Goal: Browse casually: Explore the website without a specific task or goal

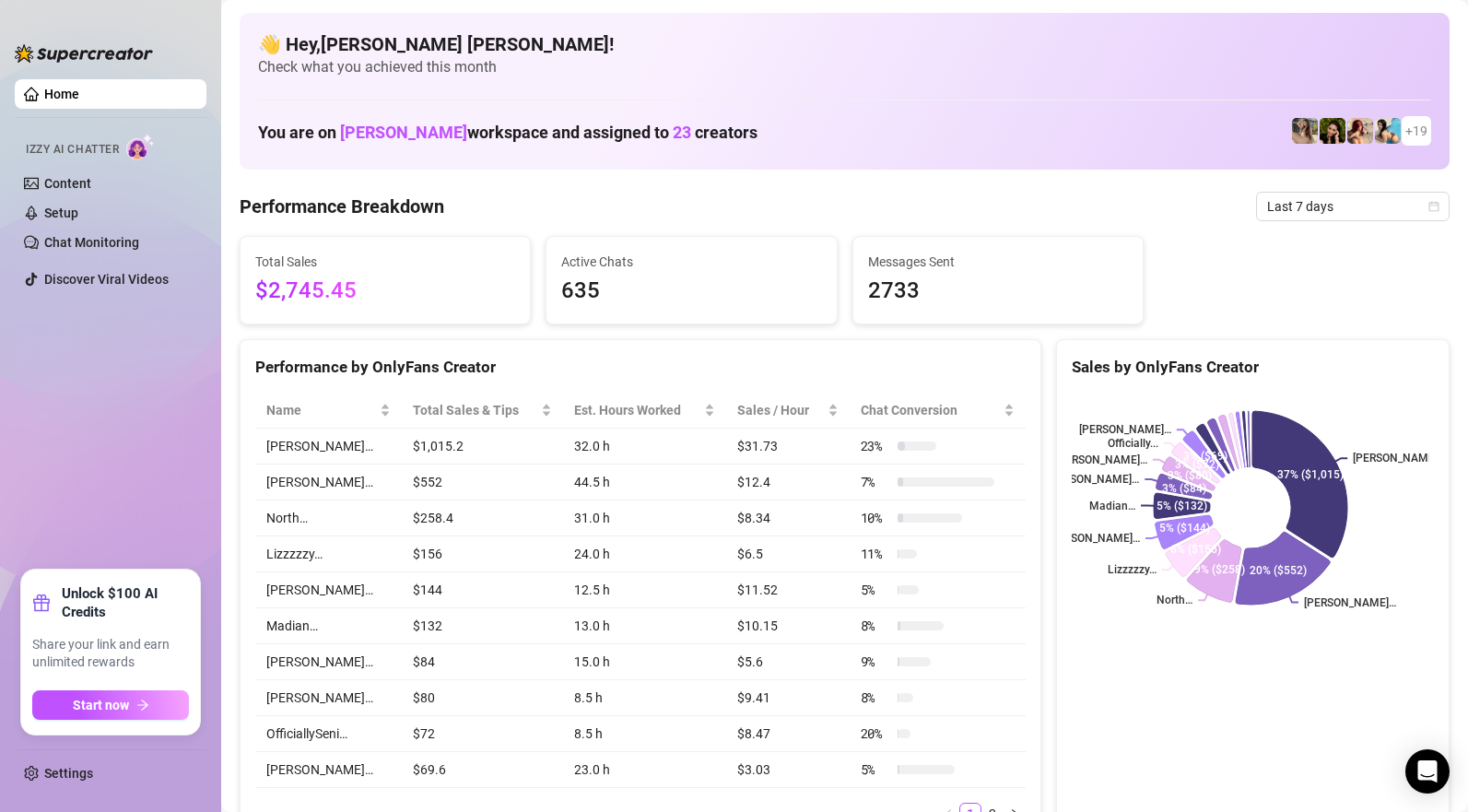
scroll to position [862, 0]
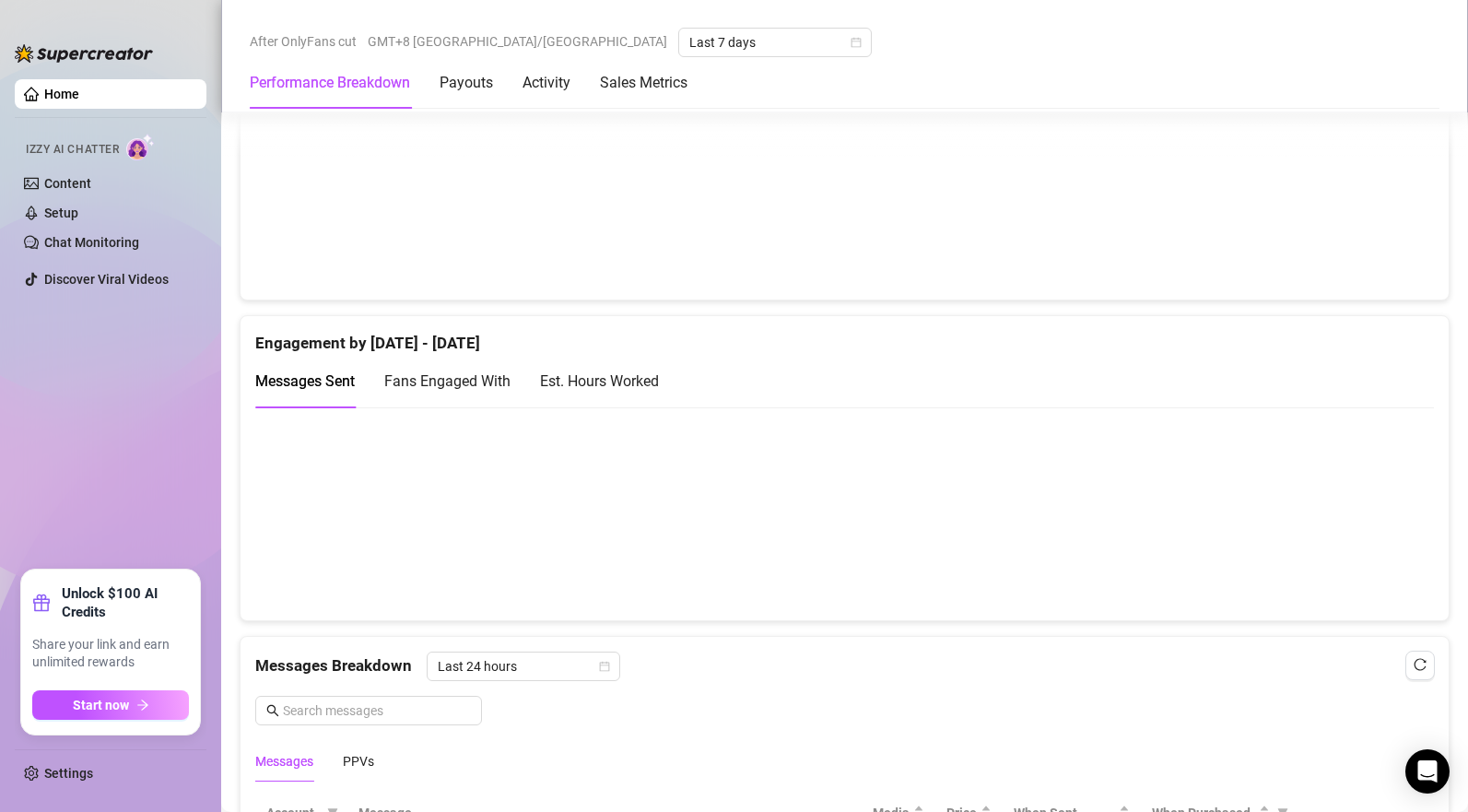
scroll to position [1140, 0]
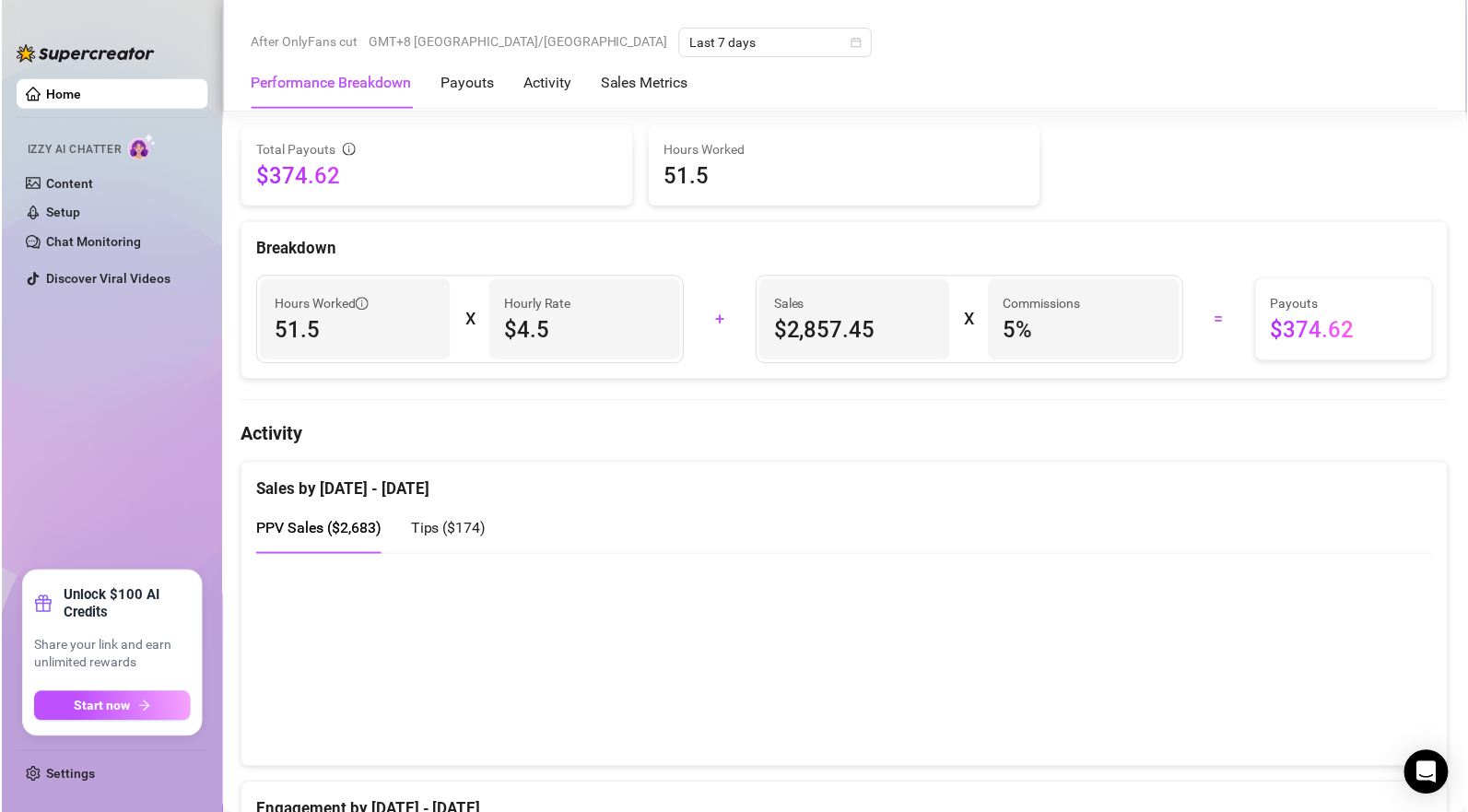
scroll to position [1072, 0]
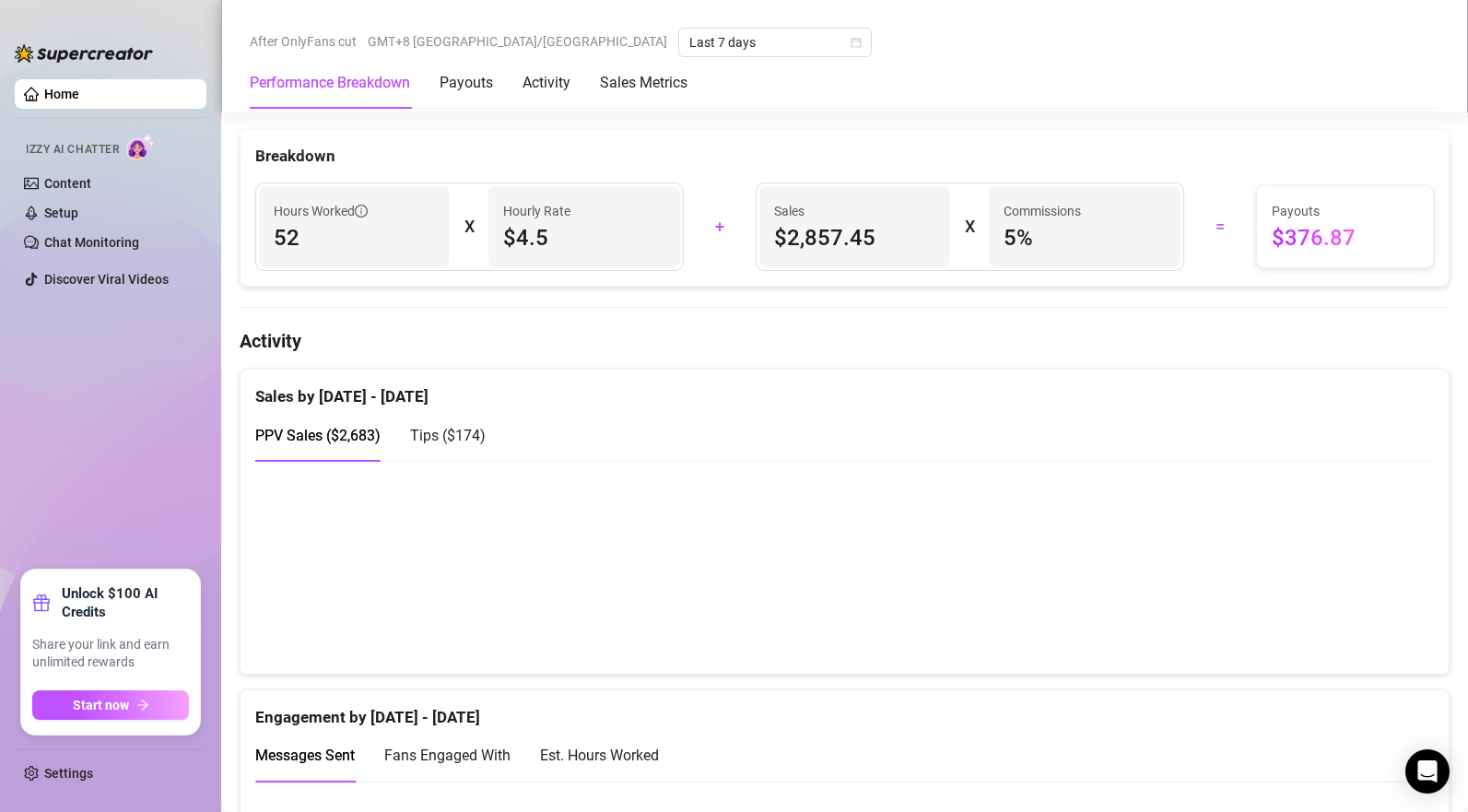
scroll to position [981, 0]
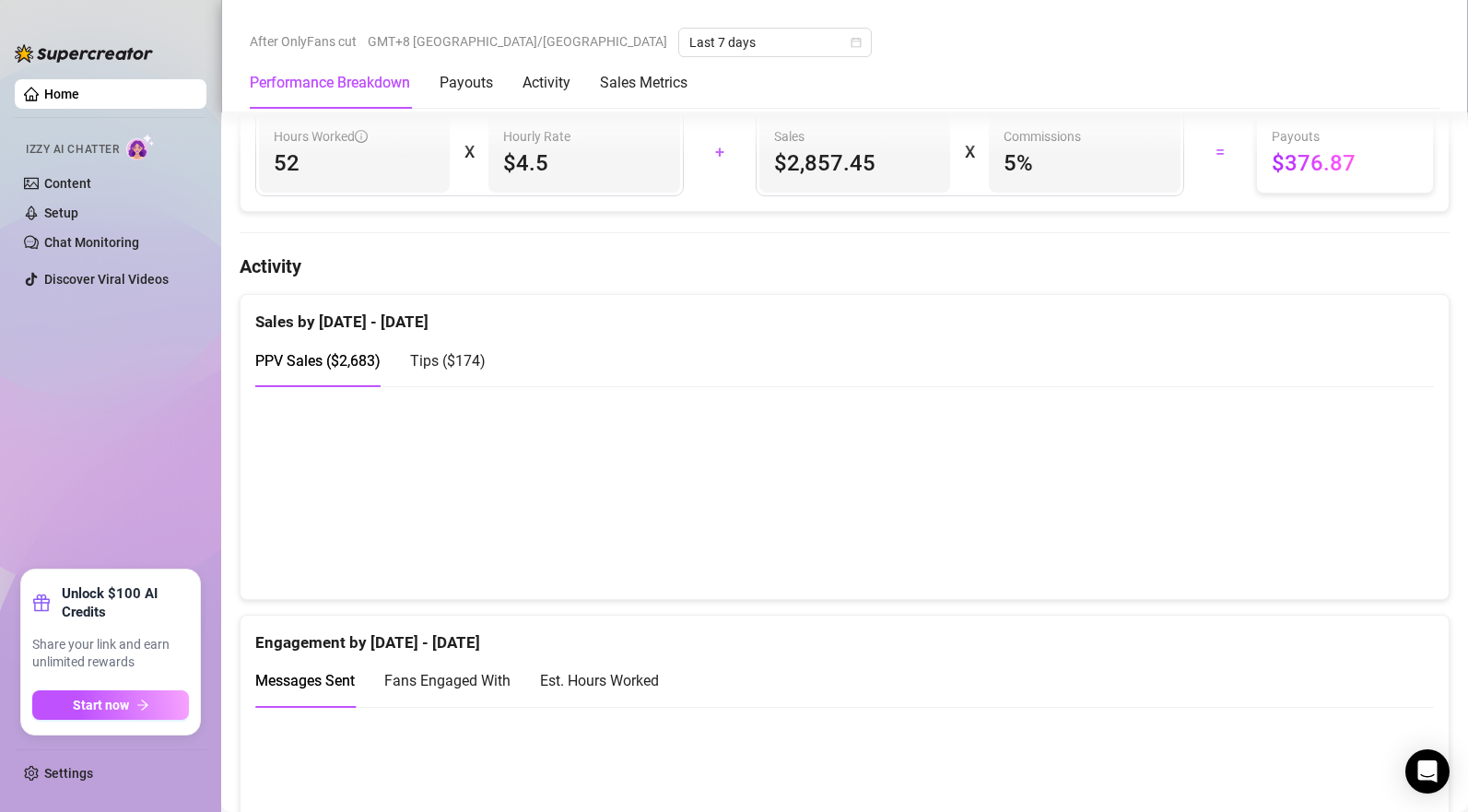
click at [439, 362] on span "Tips ( $174 )" at bounding box center [448, 361] width 75 height 18
click at [323, 367] on span "PPV Sales ( $2,683 )" at bounding box center [317, 361] width 125 height 18
click at [428, 372] on div "Tips ( $174 )" at bounding box center [448, 360] width 75 height 23
